Goal: Information Seeking & Learning: Understand process/instructions

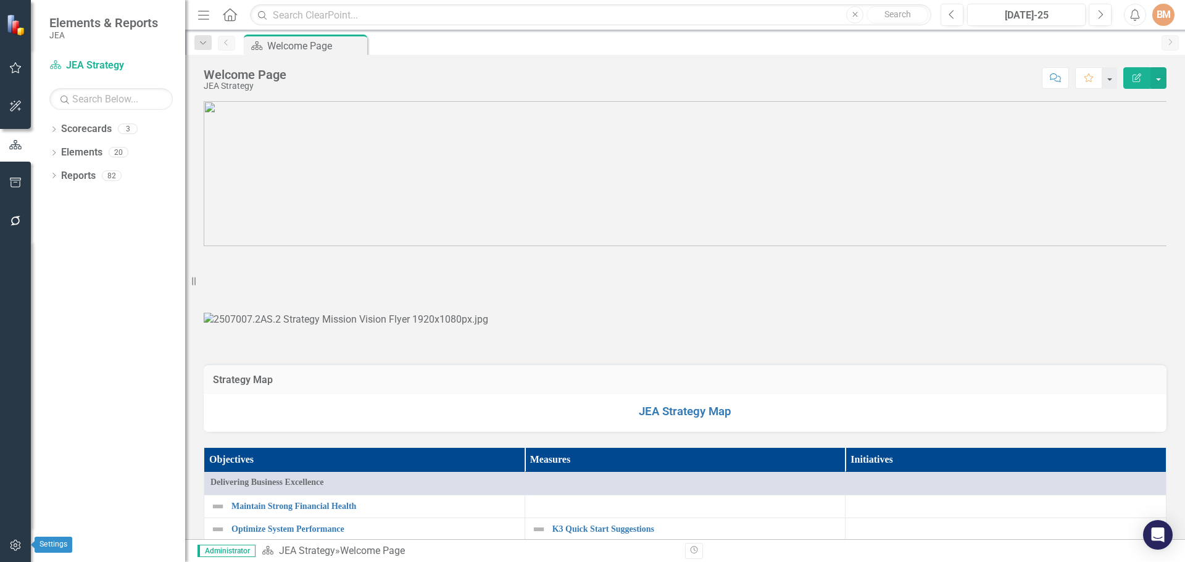
click at [13, 546] on icon "button" at bounding box center [15, 546] width 13 height 10
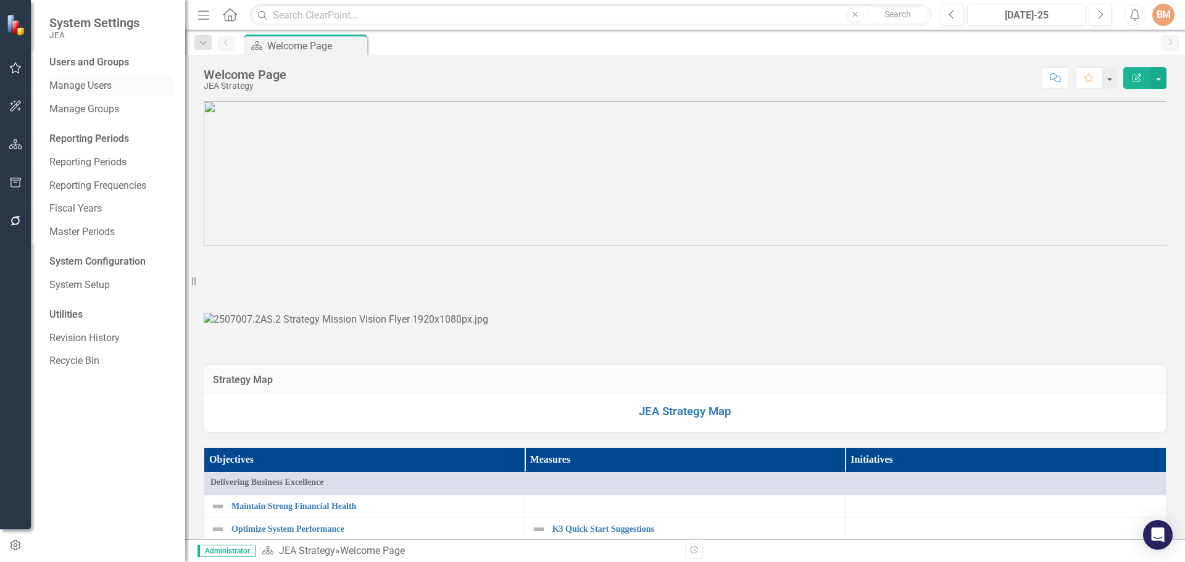
click at [90, 81] on link "Manage Users" at bounding box center [110, 86] width 123 height 14
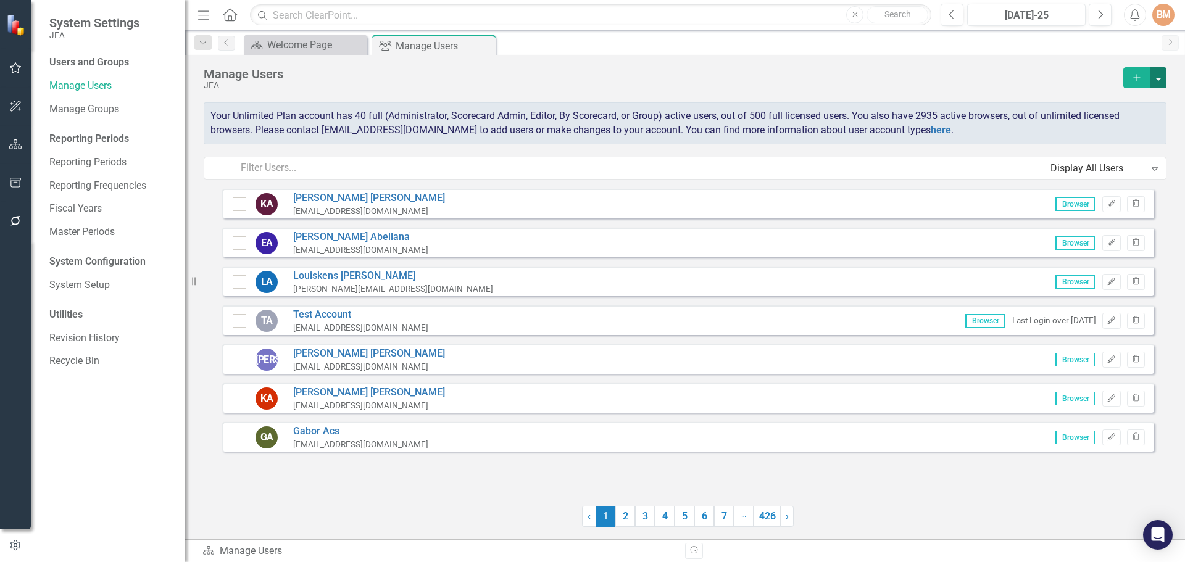
click at [1160, 80] on button "button" at bounding box center [1158, 77] width 16 height 21
click at [1110, 144] on link "Excel File User Access Report" at bounding box center [1109, 146] width 114 height 23
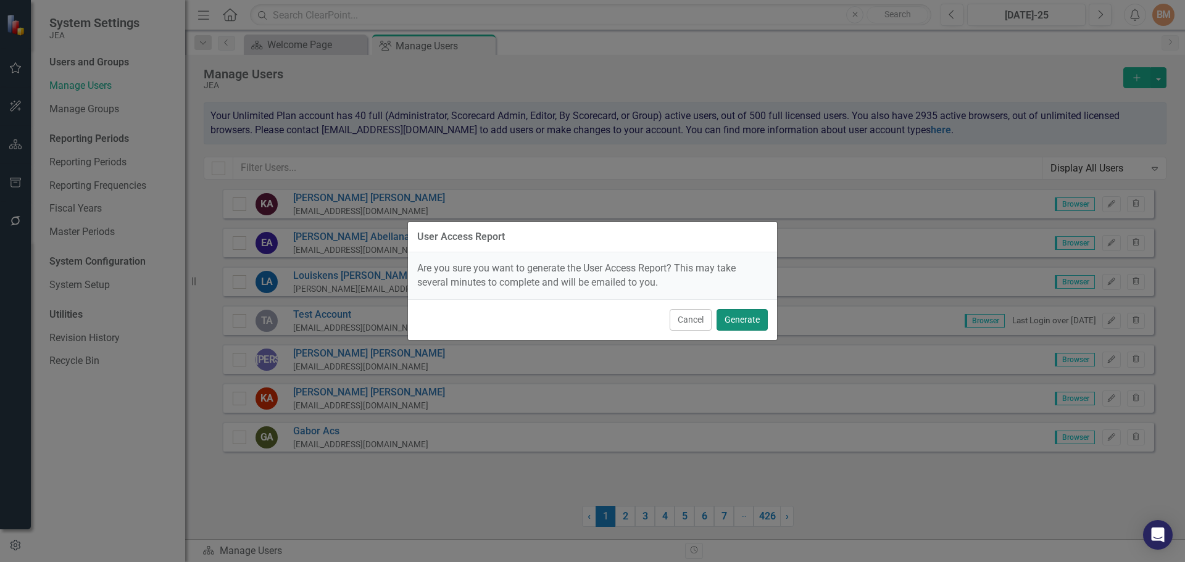
click at [745, 322] on button "Generate" at bounding box center [741, 320] width 51 height 22
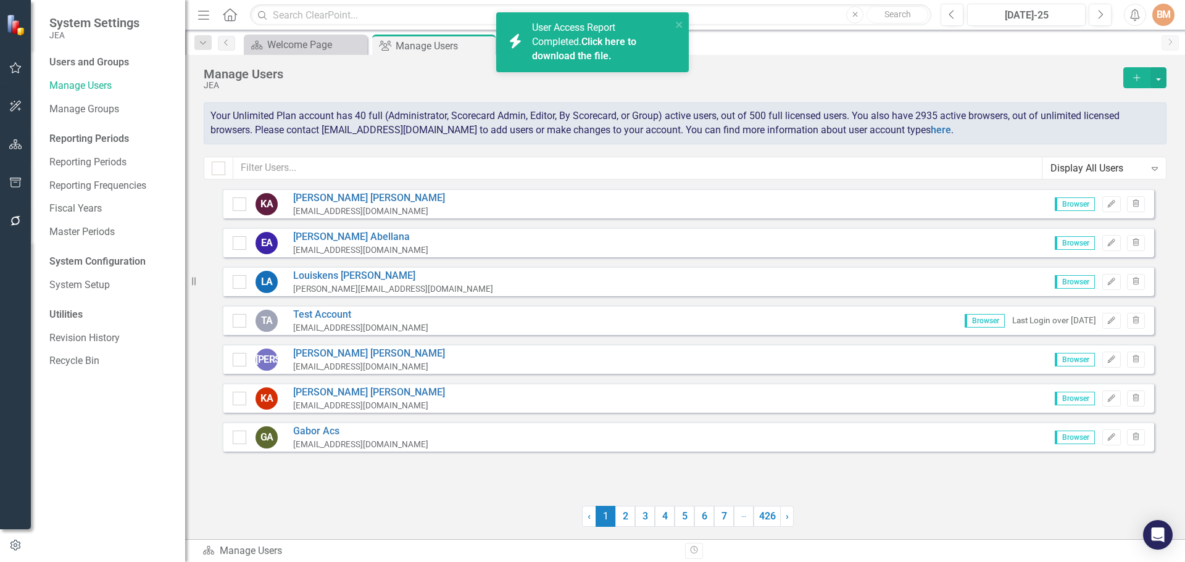
click at [592, 41] on link "Click here to download the file." at bounding box center [584, 49] width 104 height 26
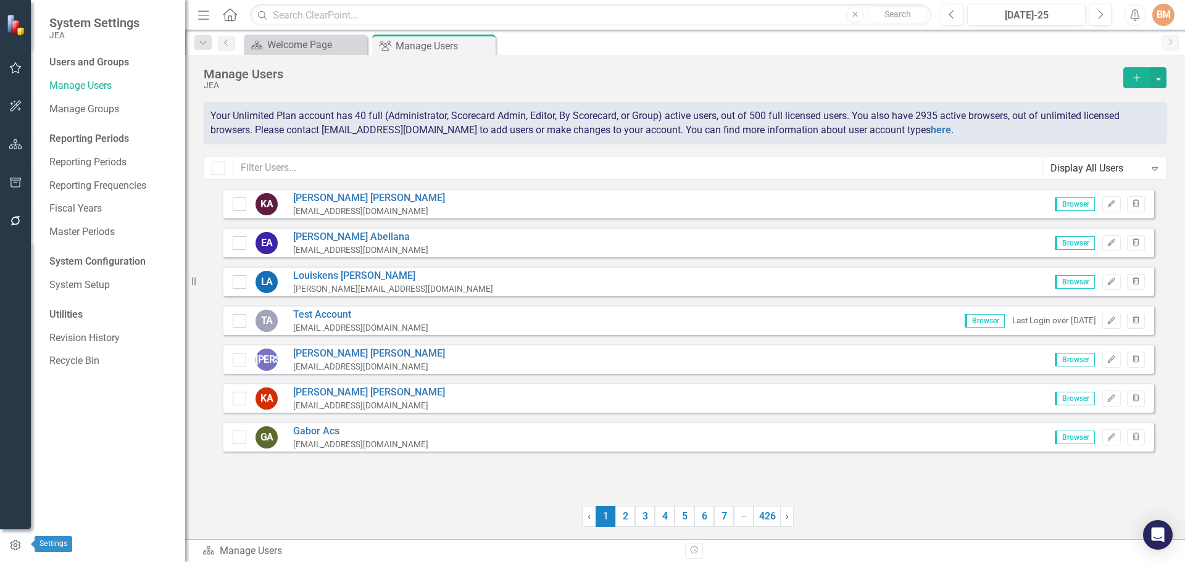
click at [14, 549] on icon "button" at bounding box center [16, 545] width 14 height 11
click at [1161, 80] on button "button" at bounding box center [1158, 77] width 16 height 21
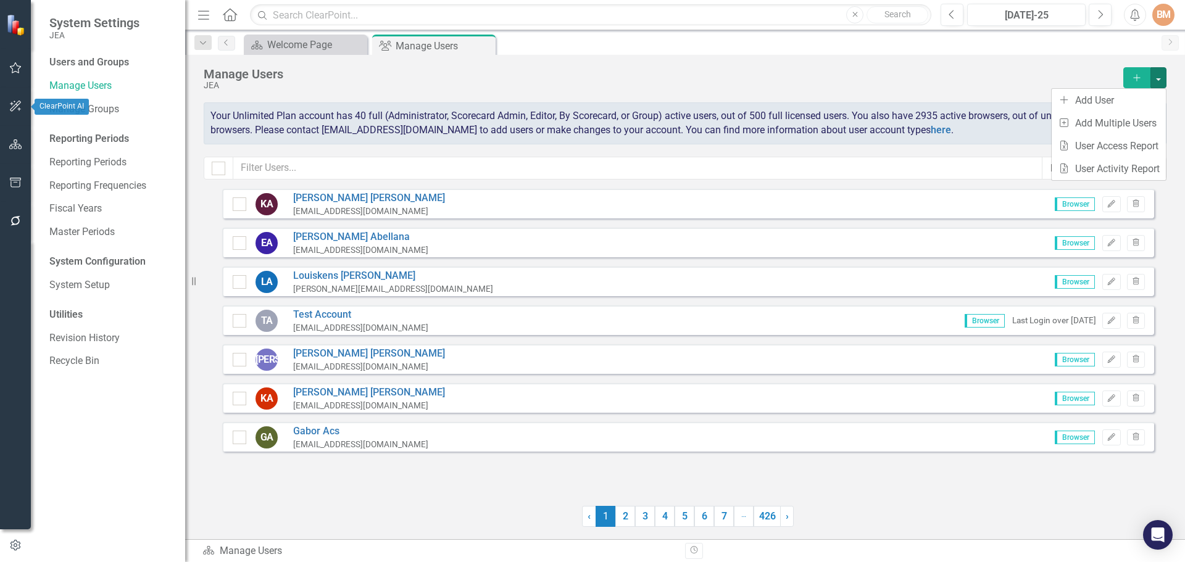
click at [17, 115] on button "button" at bounding box center [16, 107] width 28 height 26
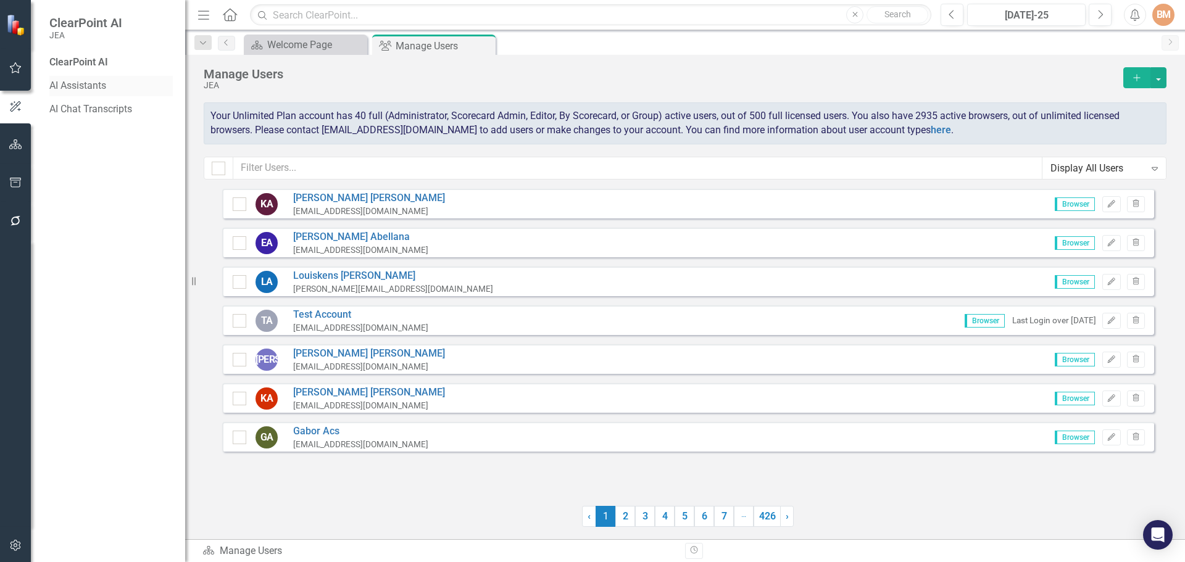
click at [74, 85] on link "AI Assistants" at bounding box center [110, 86] width 123 height 14
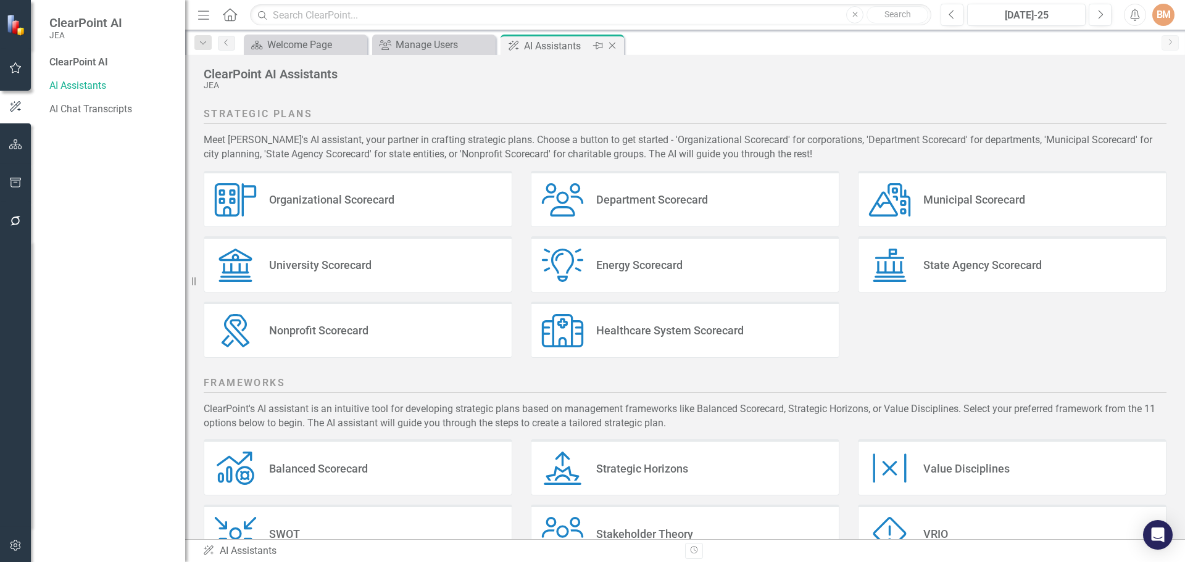
click at [615, 46] on icon "Close" at bounding box center [612, 46] width 12 height 10
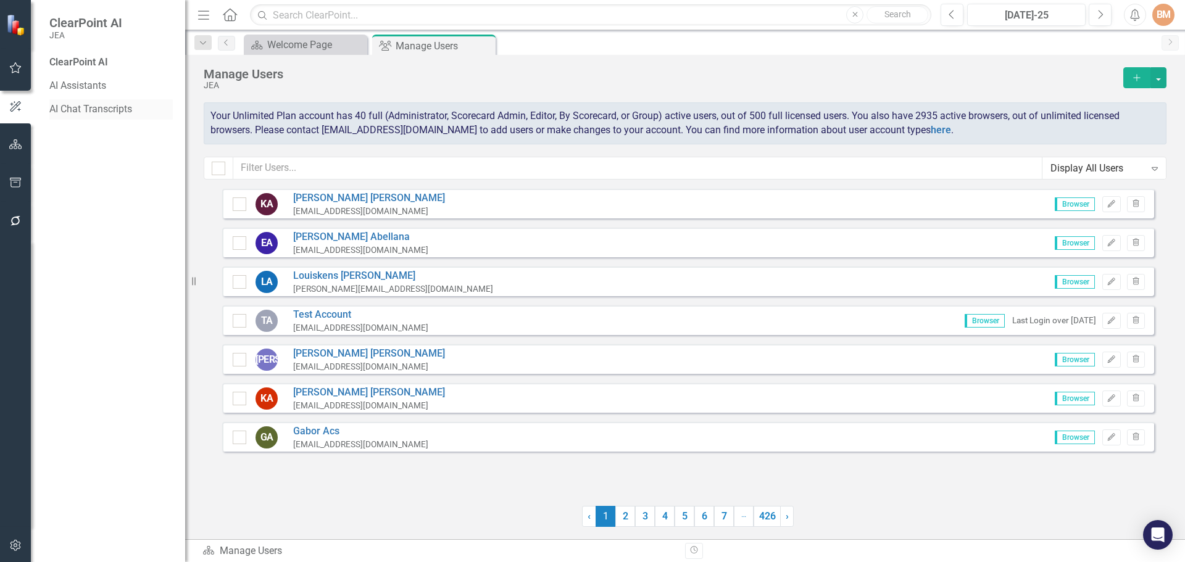
click at [99, 107] on link "AI Chat Transcripts" at bounding box center [110, 109] width 123 height 14
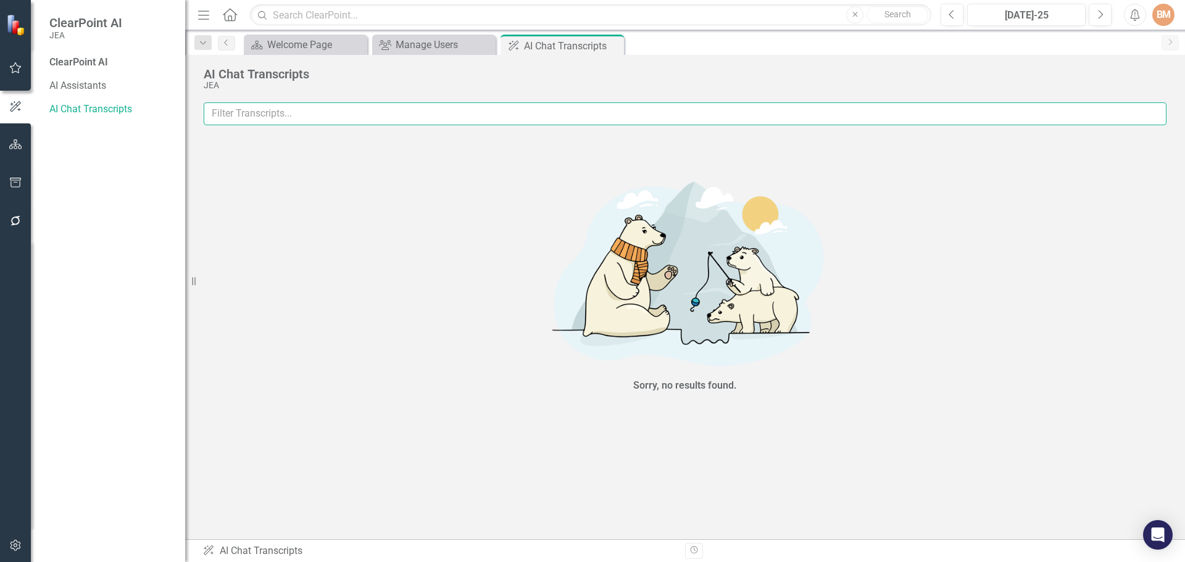
click at [308, 110] on input "text" at bounding box center [685, 113] width 963 height 23
type input "I need a list of all users that have access to clearpoint"
click at [420, 115] on input "I need a list of all users that have access to clearpoint" at bounding box center [685, 113] width 963 height 23
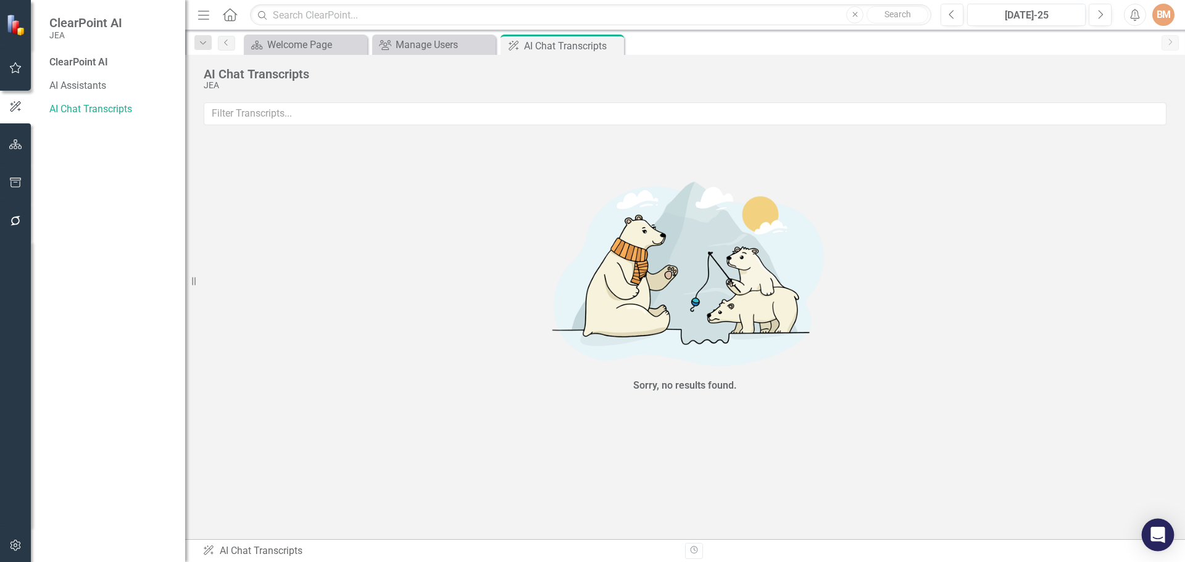
click at [1148, 529] on div "Open Intercom Messenger" at bounding box center [1158, 535] width 33 height 33
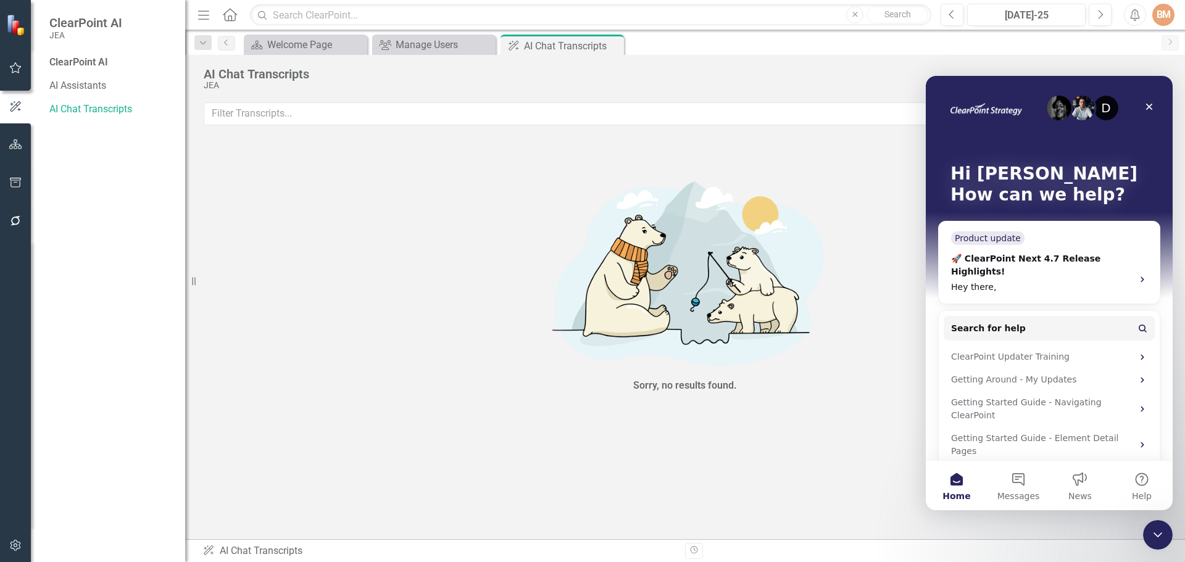
click at [1002, 271] on div "D Hi [PERSON_NAME] 👋 How can we help?" at bounding box center [1049, 187] width 222 height 222
click at [979, 267] on div "D Hi [PERSON_NAME] 👋 How can we help?" at bounding box center [1049, 187] width 222 height 222
click at [1012, 478] on button "Messages" at bounding box center [1018, 485] width 62 height 49
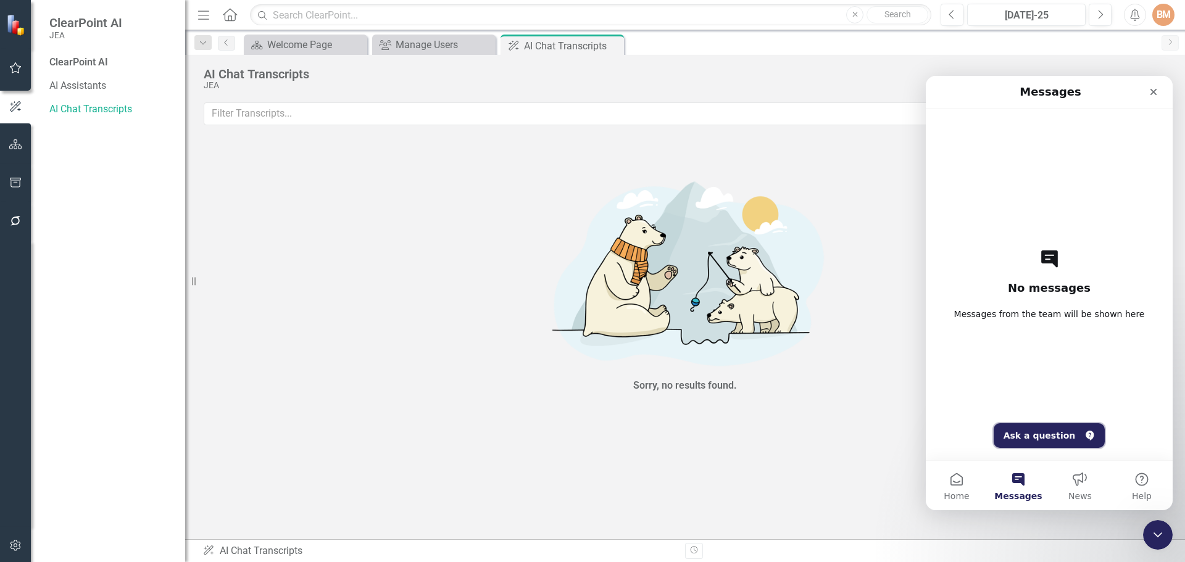
click at [1022, 429] on button "Ask a question" at bounding box center [1050, 435] width 112 height 25
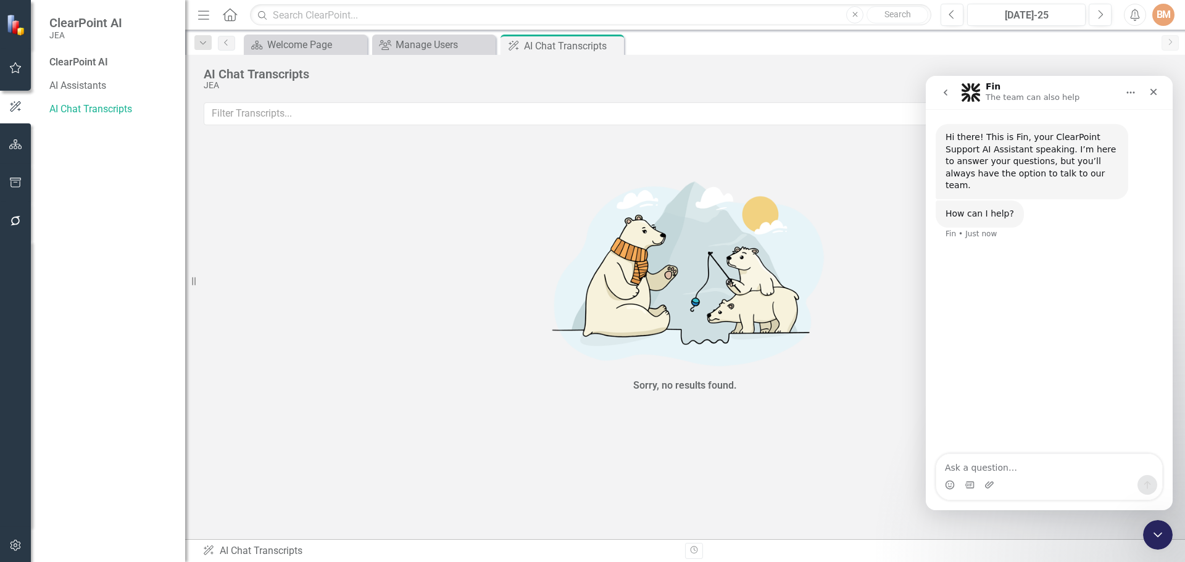
click at [971, 463] on textarea "Ask a question…" at bounding box center [1049, 464] width 226 height 21
type textarea "how do I pull a report that will give me a list of all employees that have acce…"
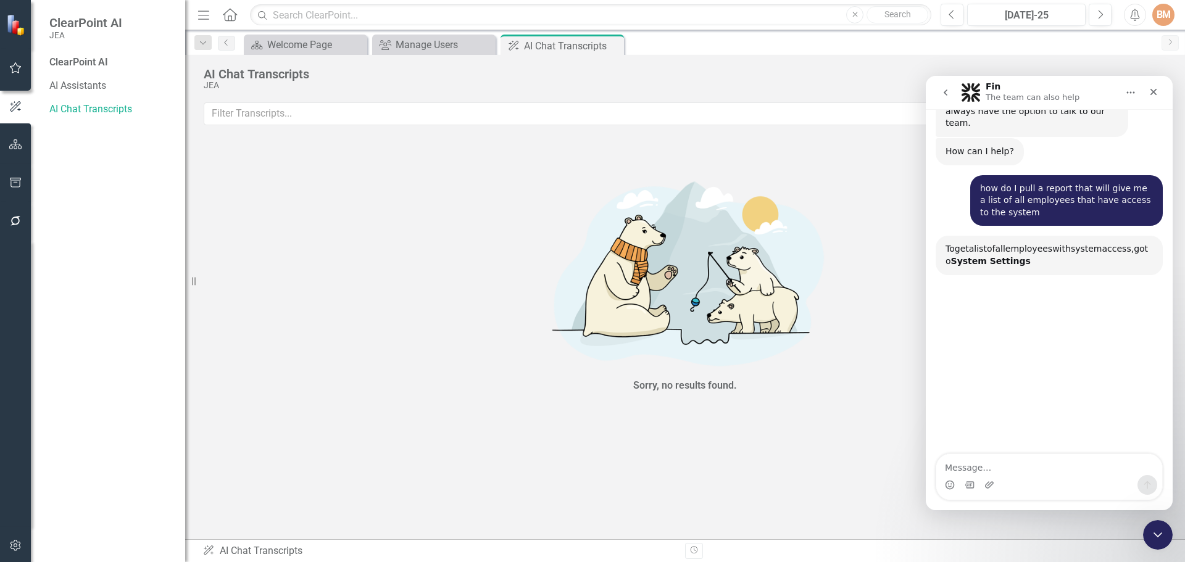
scroll to position [119, 0]
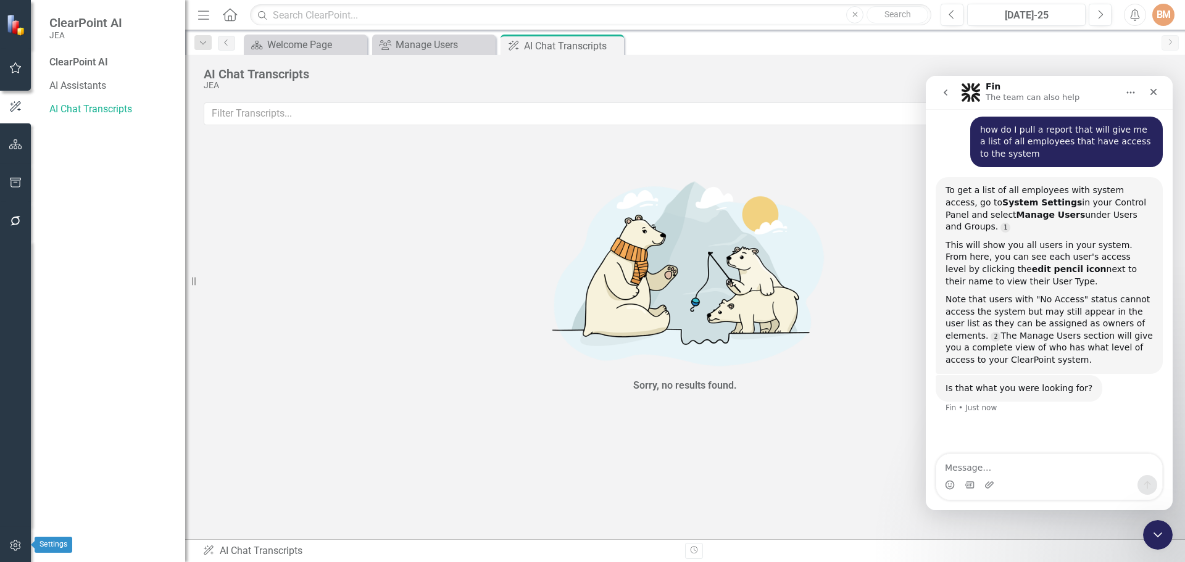
click at [9, 546] on icon "button" at bounding box center [15, 546] width 13 height 10
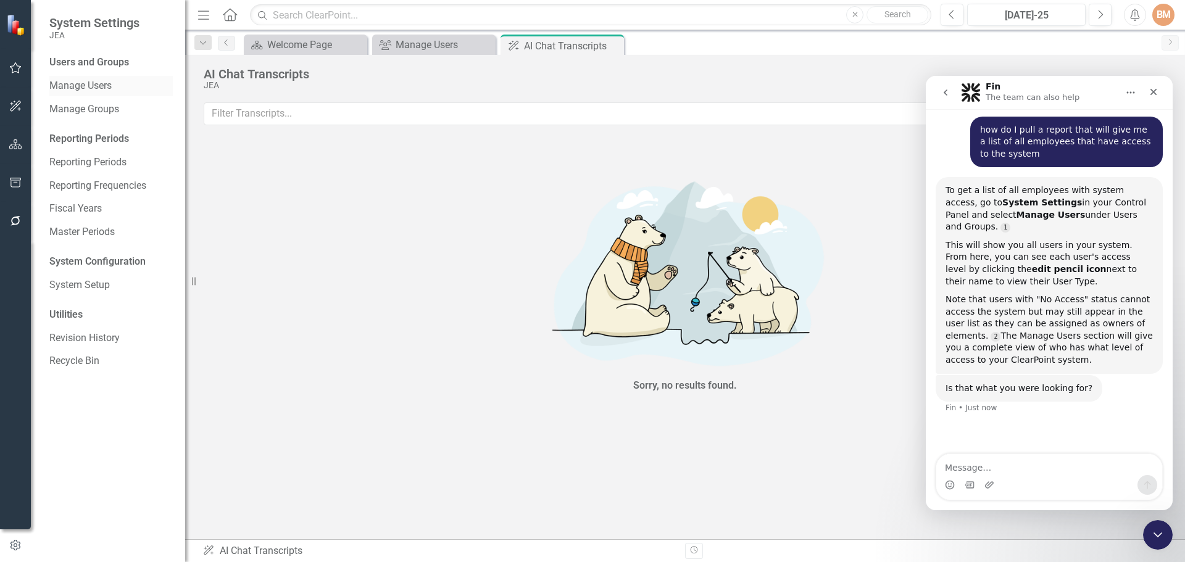
click at [95, 85] on link "Manage Users" at bounding box center [110, 86] width 123 height 14
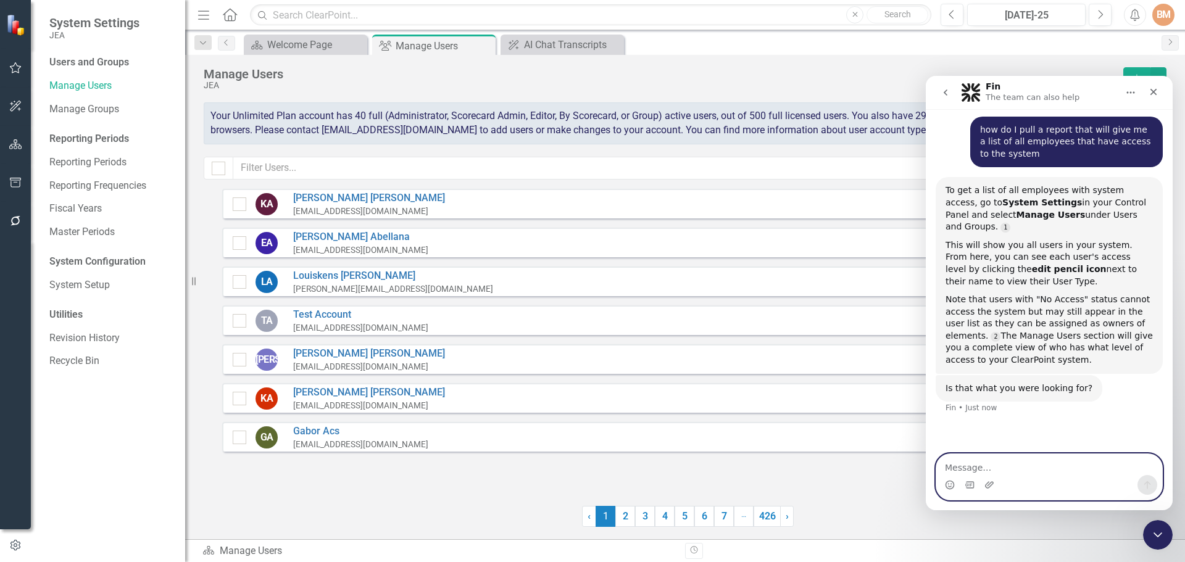
click at [986, 467] on textarea "Message…" at bounding box center [1049, 464] width 226 height 21
type textarea "how can I get an excel list with that information"
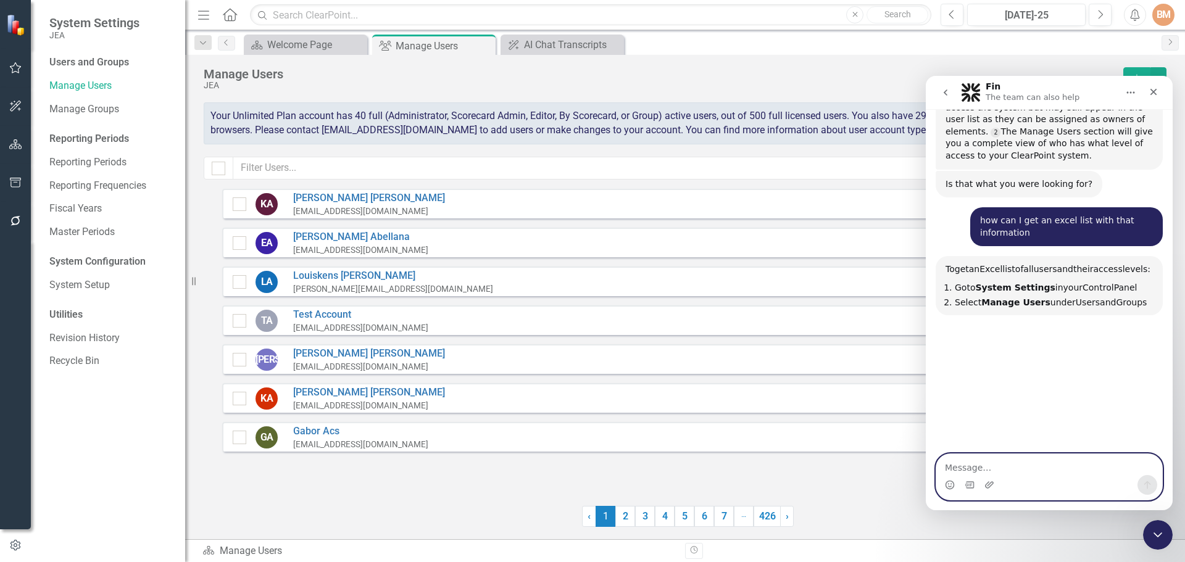
scroll to position [402, 0]
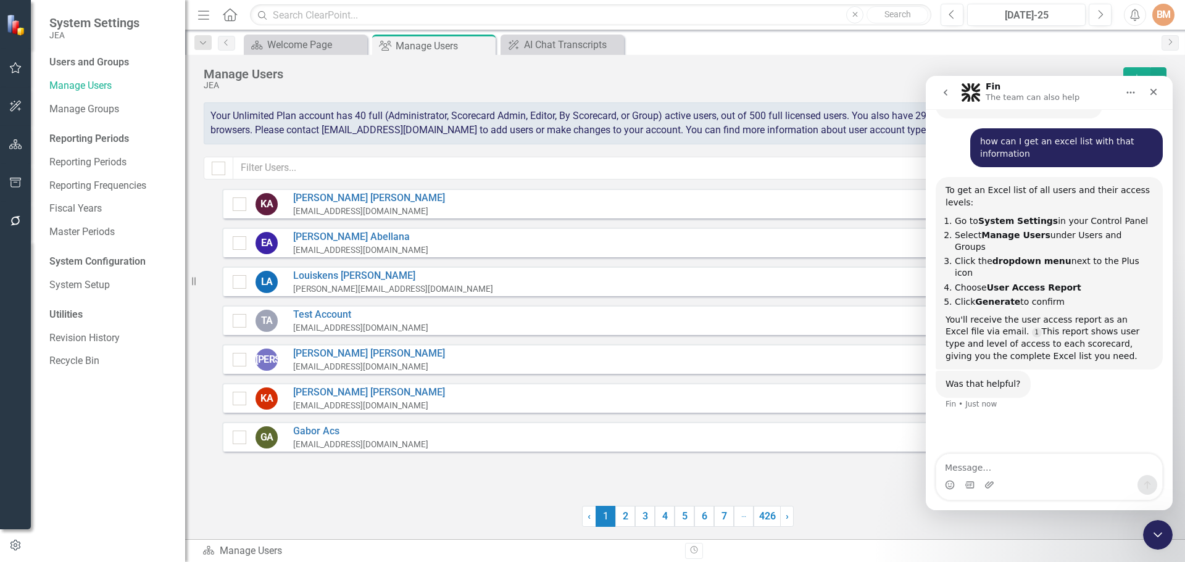
click at [847, 94] on div "Manage Users JEA Add" at bounding box center [685, 84] width 963 height 35
click at [1158, 89] on icon "Close" at bounding box center [1153, 92] width 10 height 10
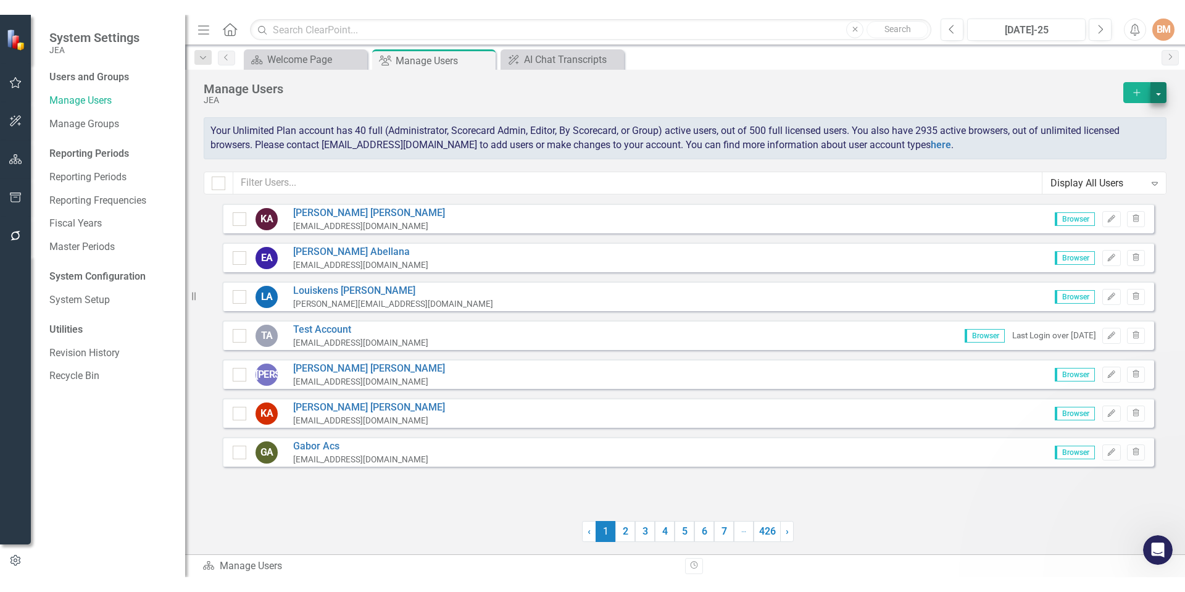
scroll to position [326, 0]
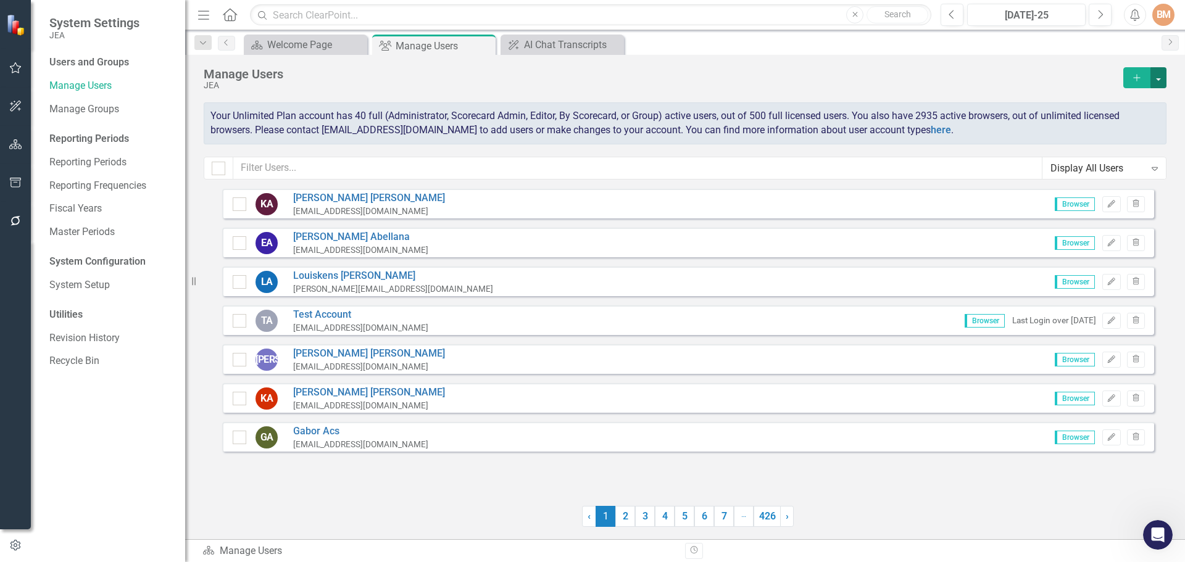
click at [1158, 76] on button "button" at bounding box center [1158, 77] width 16 height 21
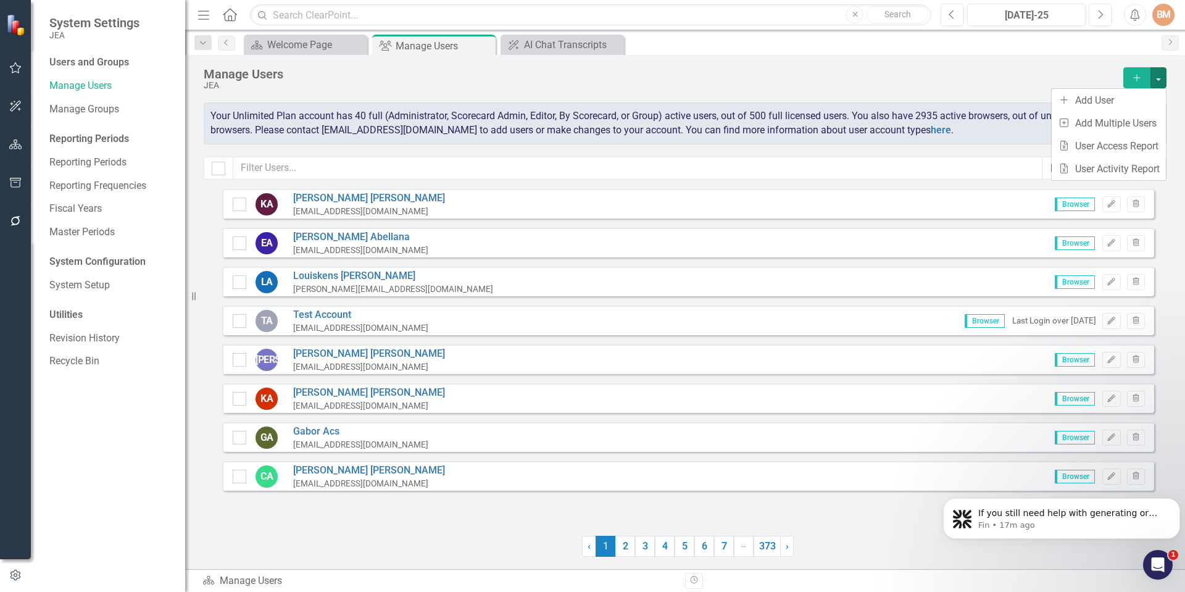
scroll to position [0, 0]
